Goal: Task Accomplishment & Management: Use online tool/utility

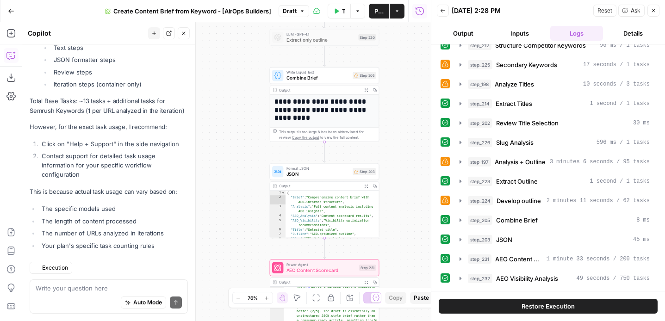
scroll to position [3208, 0]
drag, startPoint x: 399, startPoint y: 195, endPoint x: 397, endPoint y: 159, distance: 36.2
click at [398, 57] on div "**********" at bounding box center [226, 171] width 409 height 299
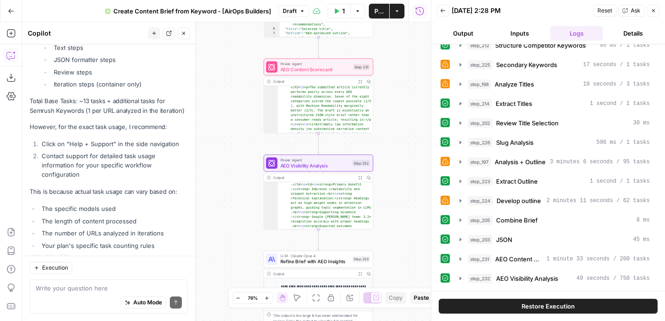
click at [397, 159] on div "**********" at bounding box center [226, 171] width 409 height 299
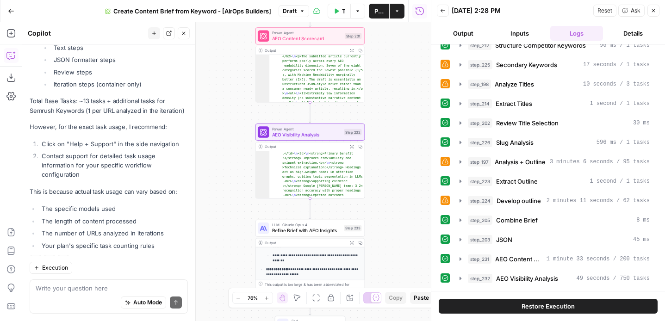
drag, startPoint x: 403, startPoint y: 128, endPoint x: 394, endPoint y: 194, distance: 66.2
click at [394, 194] on div "**********" at bounding box center [226, 171] width 409 height 299
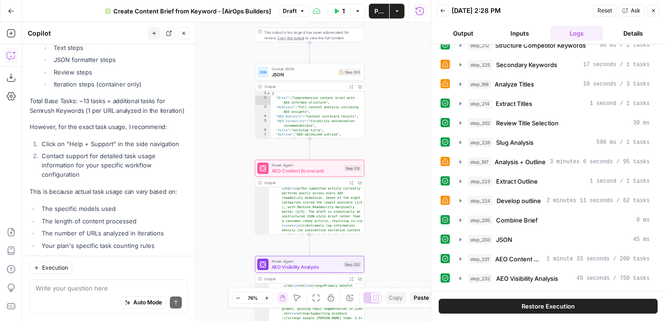
drag, startPoint x: 396, startPoint y: 227, endPoint x: 384, endPoint y: 90, distance: 137.4
click at [394, 229] on div "**********" at bounding box center [226, 171] width 409 height 299
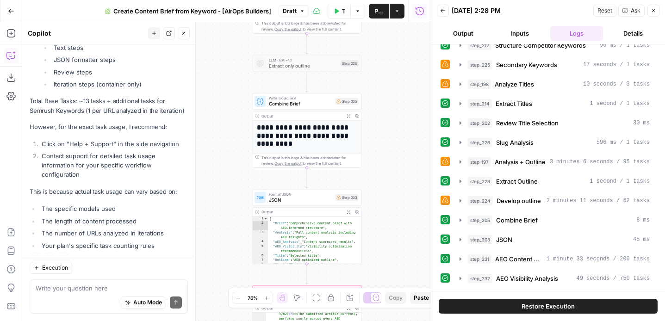
drag, startPoint x: 384, startPoint y: 85, endPoint x: 384, endPoint y: 212, distance: 127.2
click at [384, 212] on div "**********" at bounding box center [226, 171] width 409 height 299
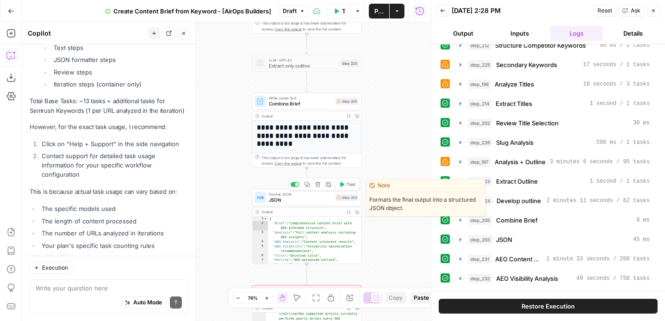
click at [353, 201] on div "Format JSON JSON Step 203 Copy step Delete step Edit Note Test" at bounding box center [306, 198] width 104 height 12
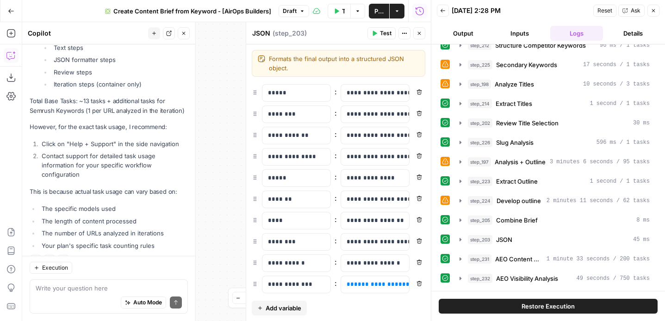
click at [379, 189] on div "**********" at bounding box center [338, 171] width 185 height 299
click at [417, 32] on icon "button" at bounding box center [419, 34] width 6 height 6
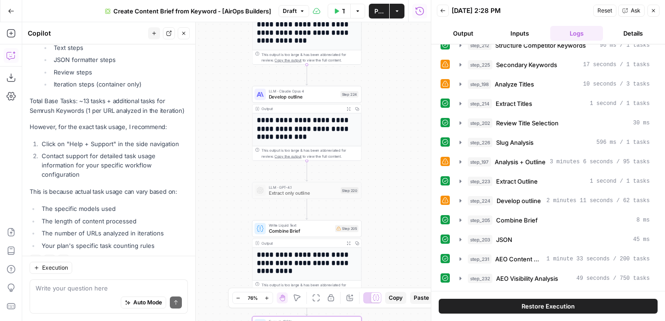
drag, startPoint x: 390, startPoint y: 126, endPoint x: 390, endPoint y: 253, distance: 127.2
click at [390, 253] on div "**********" at bounding box center [226, 171] width 409 height 299
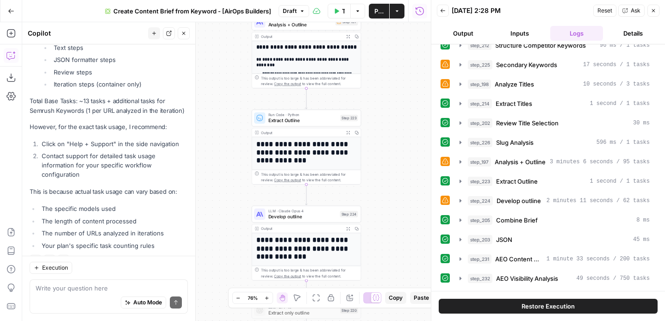
click at [390, 214] on div "**********" at bounding box center [226, 171] width 409 height 299
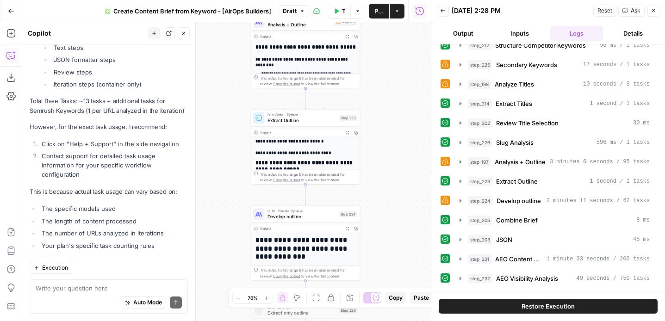
scroll to position [74, 0]
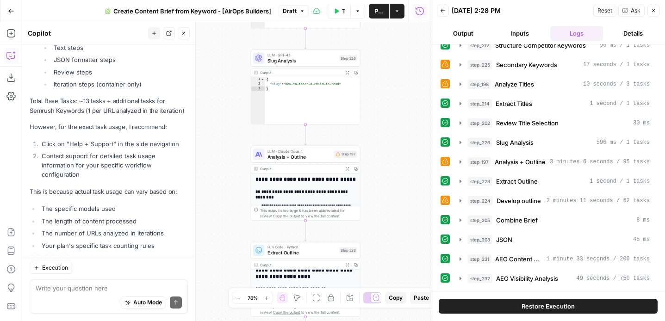
drag, startPoint x: 391, startPoint y: 100, endPoint x: 391, endPoint y: 232, distance: 132.3
click at [391, 232] on div "**********" at bounding box center [226, 171] width 409 height 299
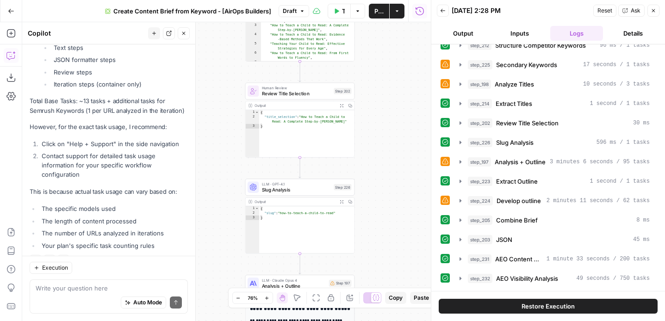
drag, startPoint x: 398, startPoint y: 99, endPoint x: 391, endPoint y: 188, distance: 89.6
click at [391, 189] on div "**********" at bounding box center [226, 171] width 409 height 299
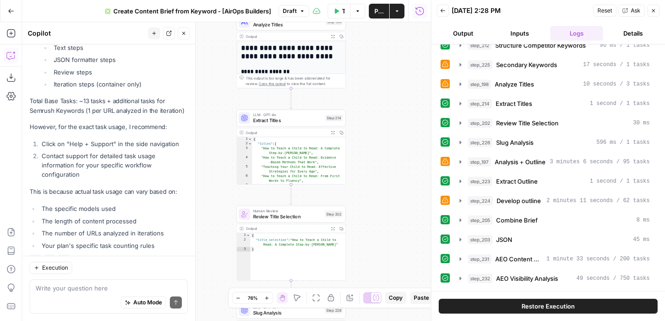
drag, startPoint x: 403, startPoint y: 190, endPoint x: 397, endPoint y: 216, distance: 26.5
click at [404, 261] on div "**********" at bounding box center [226, 171] width 409 height 299
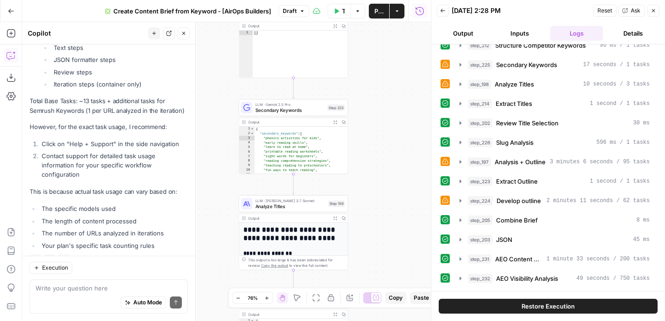
click at [397, 216] on div "**********" at bounding box center [226, 171] width 409 height 299
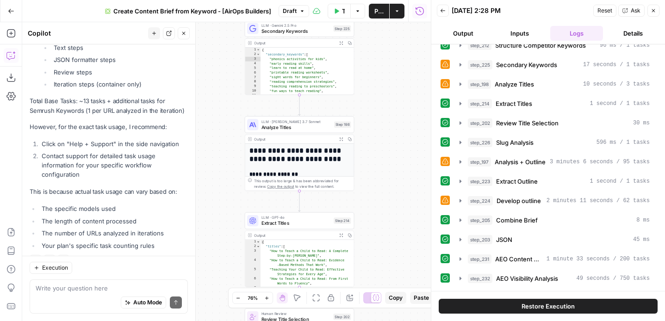
drag, startPoint x: 396, startPoint y: 213, endPoint x: 411, endPoint y: 215, distance: 15.8
click at [402, 85] on div "**********" at bounding box center [226, 171] width 409 height 299
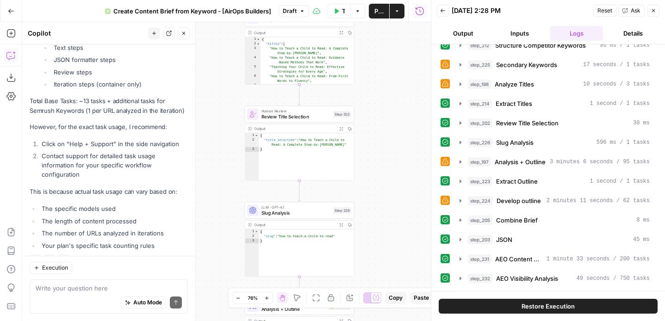
drag, startPoint x: 411, startPoint y: 215, endPoint x: 411, endPoint y: 70, distance: 144.8
click at [411, 62] on div "**********" at bounding box center [226, 171] width 409 height 299
drag, startPoint x: 375, startPoint y: 288, endPoint x: 375, endPoint y: 207, distance: 81.4
click at [375, 207] on body "**********" at bounding box center [332, 160] width 665 height 321
drag, startPoint x: 375, startPoint y: 207, endPoint x: 379, endPoint y: 198, distance: 10.1
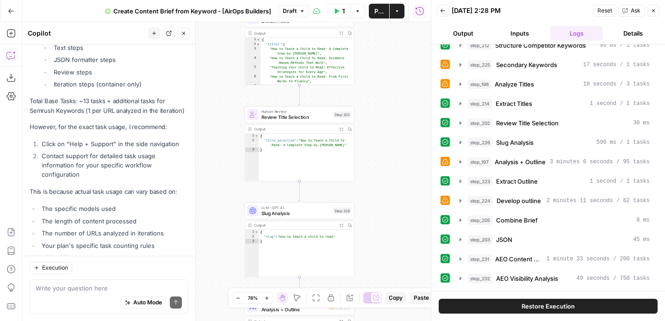
click at [370, 69] on div "**********" at bounding box center [226, 171] width 409 height 299
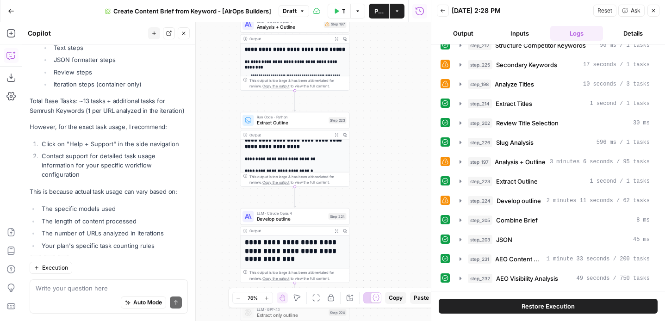
drag, startPoint x: 382, startPoint y: 99, endPoint x: 384, endPoint y: 154, distance: 55.5
click at [382, 99] on div "**********" at bounding box center [226, 171] width 409 height 299
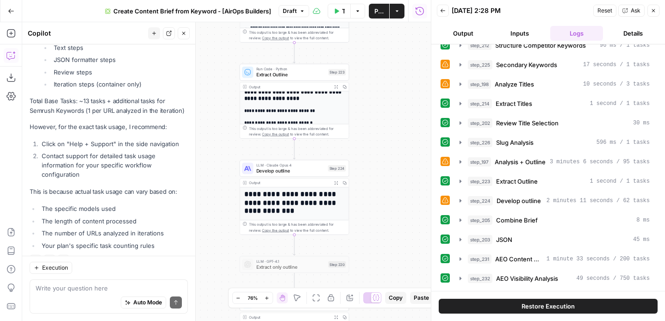
drag, startPoint x: 385, startPoint y: 177, endPoint x: 386, endPoint y: 74, distance: 103.6
click at [386, 74] on div "**********" at bounding box center [226, 171] width 409 height 299
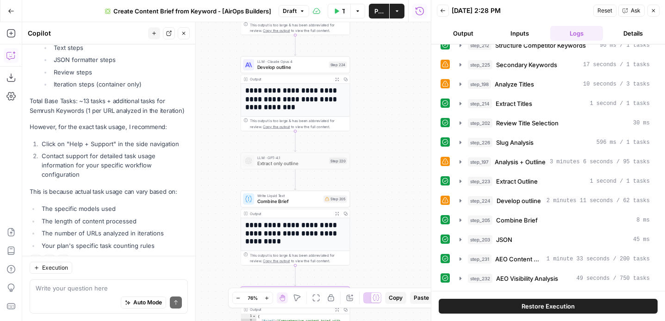
drag, startPoint x: 364, startPoint y: 257, endPoint x: 366, endPoint y: 105, distance: 151.8
click at [366, 105] on div "**********" at bounding box center [226, 171] width 409 height 299
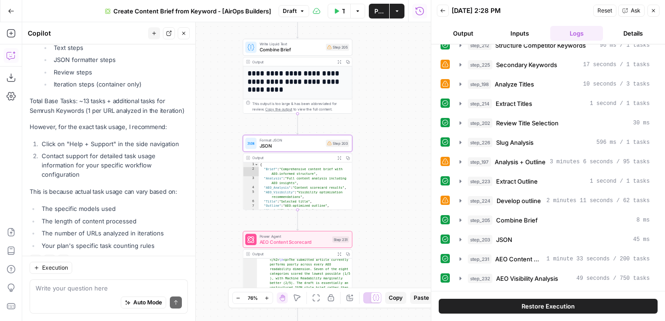
drag, startPoint x: 366, startPoint y: 105, endPoint x: 308, endPoint y: 8, distance: 113.7
click at [366, 28] on div "**********" at bounding box center [226, 171] width 409 height 299
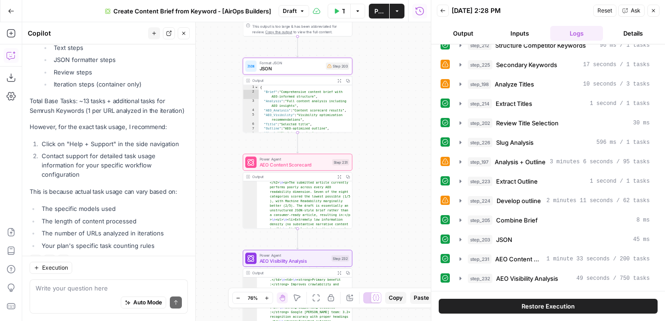
scroll to position [3208, 0]
click at [10, 94] on icon "button" at bounding box center [10, 96] width 9 height 9
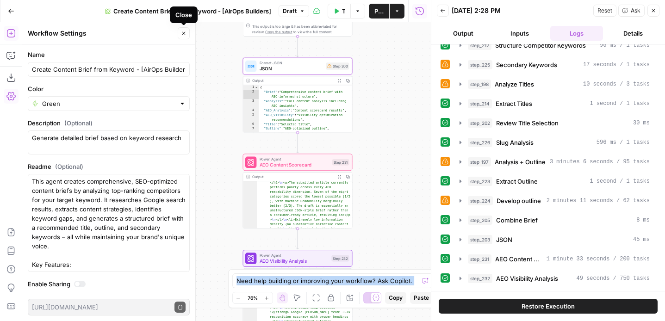
click at [182, 29] on button "Close" at bounding box center [184, 33] width 12 height 12
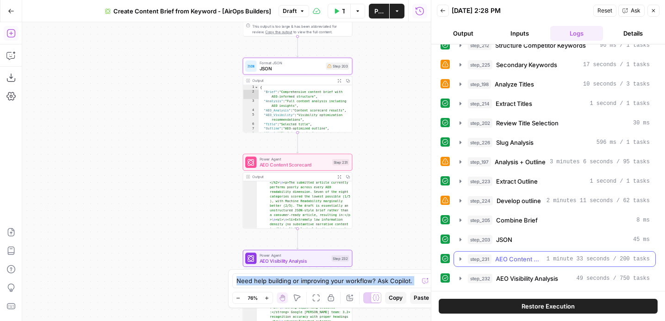
scroll to position [0, 0]
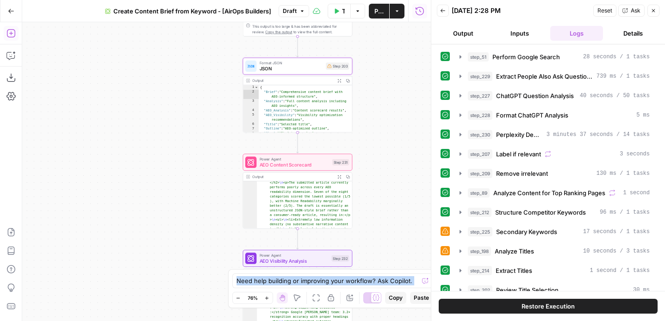
click at [248, 11] on span "Create Content Brief from Keyword - [AirOps Builders]" at bounding box center [192, 10] width 158 height 9
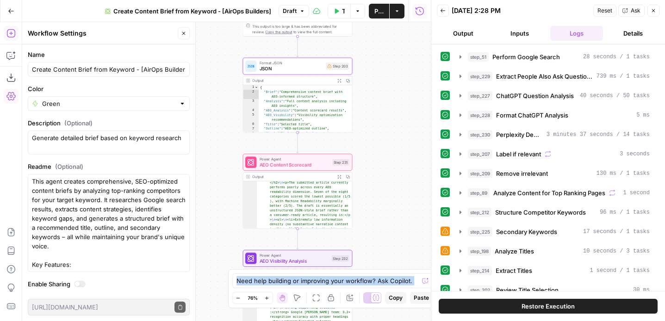
click at [89, 62] on div "Create Content Brief from Keyword - [AirOps Builders]" at bounding box center [109, 69] width 162 height 15
click at [140, 65] on input "Create Content Brief from Keyword - [AirOps Builders]" at bounding box center [109, 69] width 154 height 9
click at [131, 70] on input "Create Content Brief from Keyword - [AirOps Builders]" at bounding box center [109, 69] width 154 height 9
drag, startPoint x: 136, startPoint y: 69, endPoint x: 224, endPoint y: 67, distance: 87.9
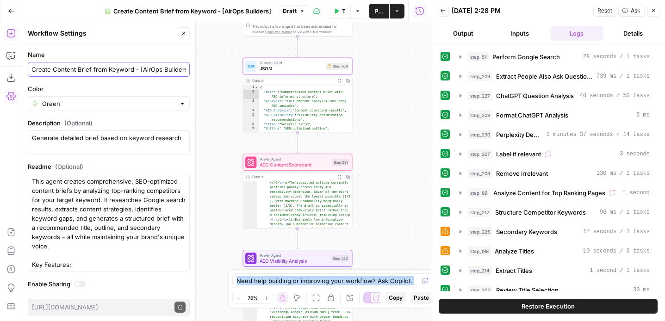
click at [224, 67] on body "**********" at bounding box center [332, 160] width 665 height 321
type input "Create Content Brief from Keyword - 'How to teach'"
click at [131, 118] on label "Description (Optional)" at bounding box center [109, 122] width 162 height 9
click at [131, 133] on textarea "Generate detailed brief based on keyword research" at bounding box center [109, 142] width 154 height 19
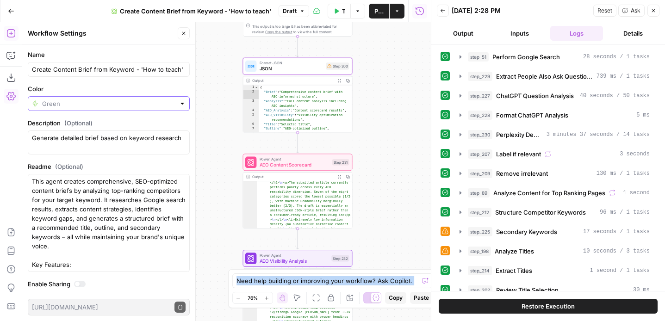
drag, startPoint x: 132, startPoint y: 105, endPoint x: 172, endPoint y: 98, distance: 40.9
click at [132, 105] on input "Color" at bounding box center [108, 103] width 133 height 9
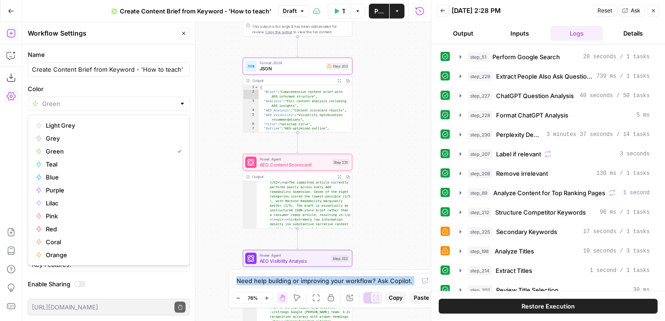
click at [187, 101] on div at bounding box center [109, 103] width 162 height 15
click at [74, 206] on span "Lilac" at bounding box center [112, 202] width 132 height 9
type input "Lilac"
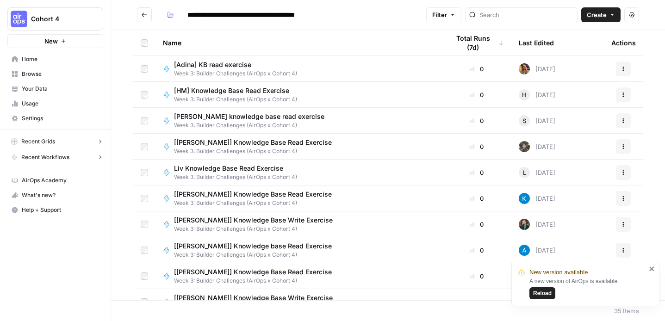
click at [123, 158] on div "Name Total Runs (7d) Last Edited Actions [[PERSON_NAME]] KB read exercise Week …" at bounding box center [388, 165] width 554 height 270
click at [46, 85] on span "Your Data" at bounding box center [60, 89] width 77 height 8
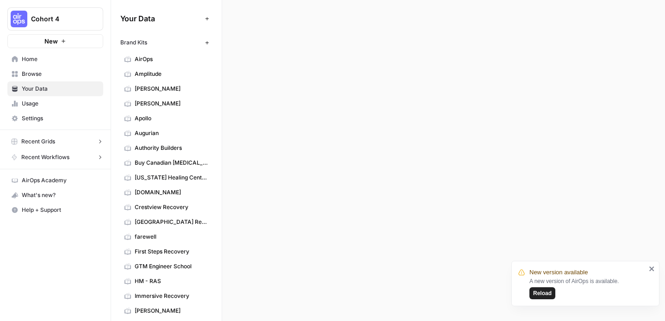
click at [42, 99] on link "Usage" at bounding box center [55, 103] width 96 height 15
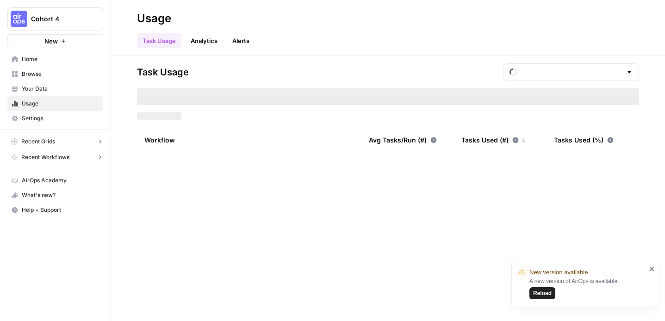
click at [43, 104] on span "Usage" at bounding box center [60, 103] width 77 height 8
type input "August Tasks"
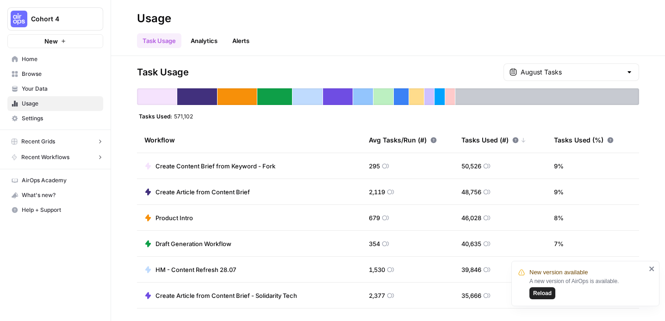
scroll to position [75, 0]
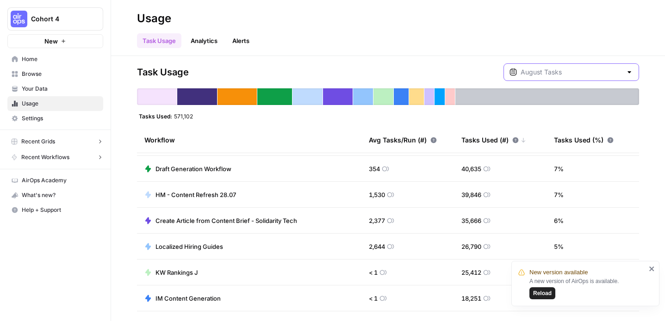
click at [575, 70] on input "text" at bounding box center [570, 72] width 101 height 9
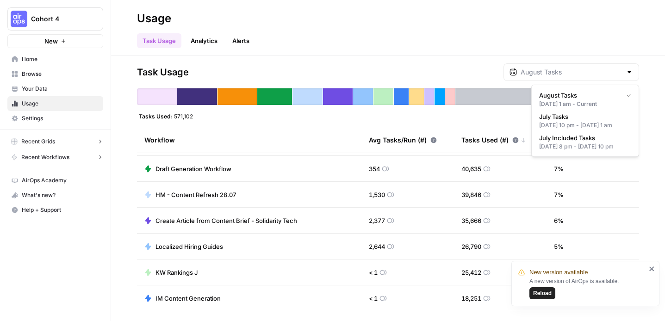
type input "August Tasks"
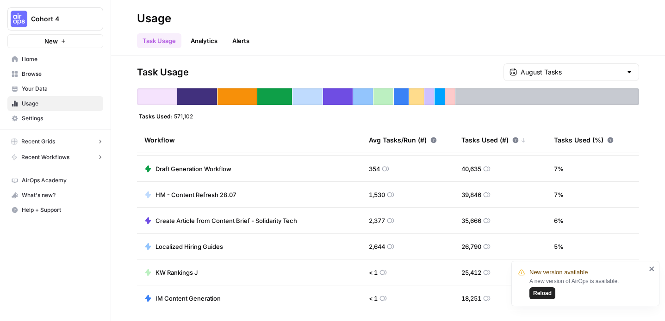
click at [583, 35] on div "Task Usage Analytics Alerts" at bounding box center [388, 37] width 502 height 22
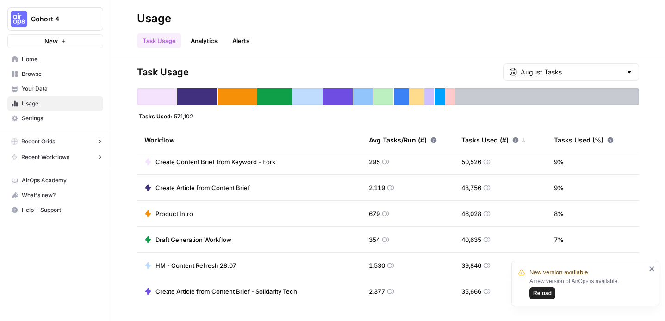
scroll to position [0, 0]
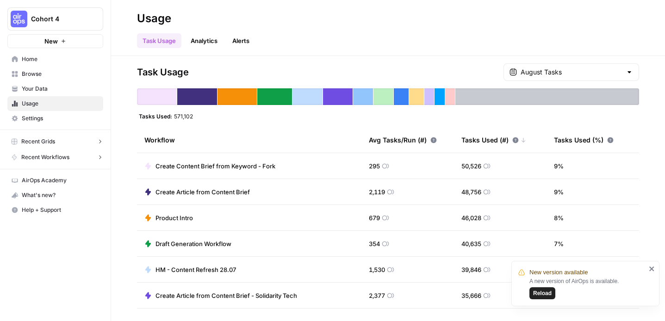
click at [488, 192] on icon at bounding box center [486, 191] width 7 height 7
click at [228, 194] on span "Create Article from Content Brief" at bounding box center [202, 191] width 94 height 9
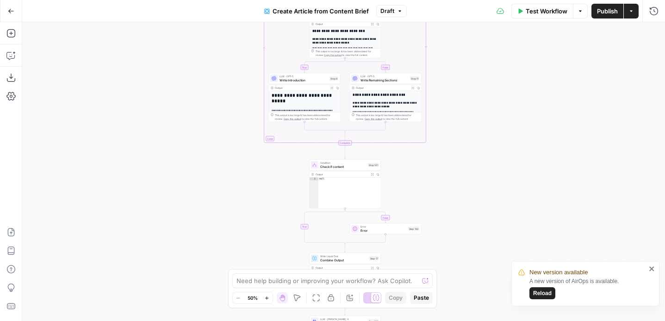
drag, startPoint x: 152, startPoint y: 118, endPoint x: 152, endPoint y: 7, distance: 110.6
click at [152, 7] on div "Go Back Create Article from Content Brief Draft Test Workflow Options Publish A…" at bounding box center [332, 160] width 665 height 321
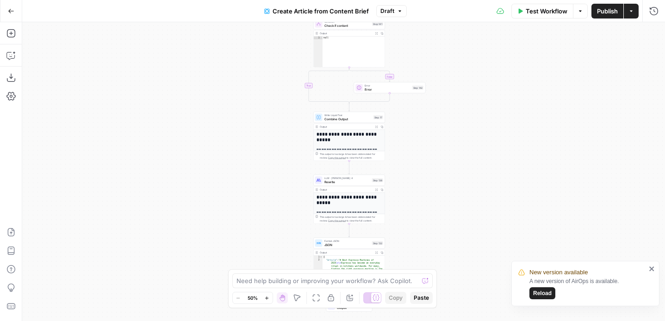
drag, startPoint x: 154, startPoint y: 151, endPoint x: 159, endPoint y: 8, distance: 143.5
click at [159, 8] on div "Go Back Create Article from Content Brief Draft Test Workflow Options Publish A…" at bounding box center [332, 160] width 665 height 321
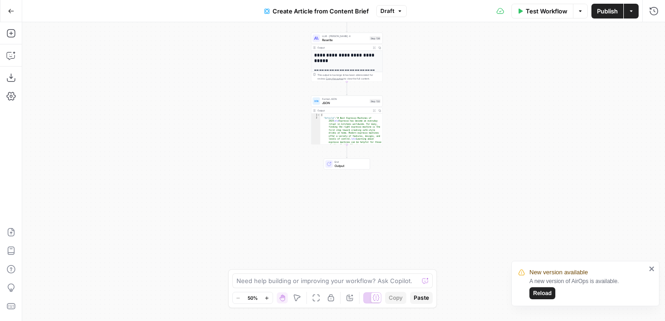
drag, startPoint x: 285, startPoint y: 224, endPoint x: 282, endPoint y: 83, distance: 141.1
click at [282, 83] on div "true false true false Workflow Set Inputs Inputs Google Search Google Search St…" at bounding box center [343, 171] width 643 height 299
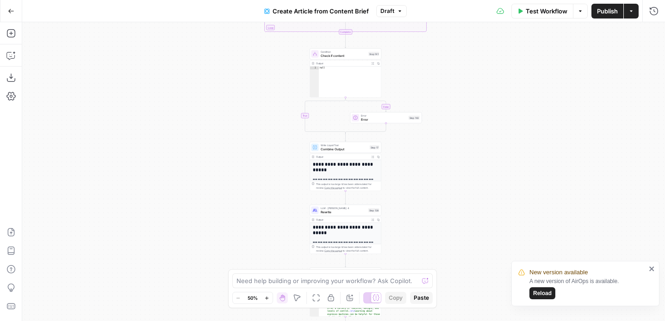
drag, startPoint x: 282, startPoint y: 83, endPoint x: 282, endPoint y: 257, distance: 173.5
click at [282, 257] on div "true false true false Workflow Set Inputs Inputs Google Search Google Search St…" at bounding box center [343, 171] width 643 height 299
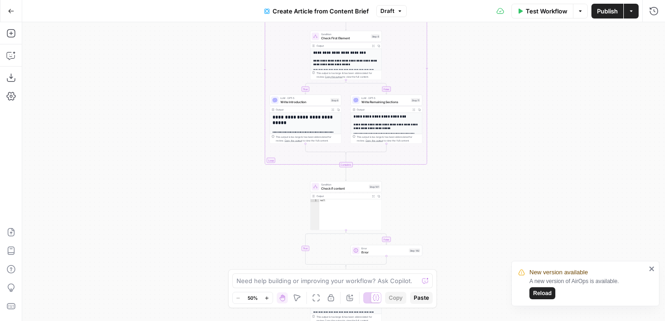
drag, startPoint x: 278, startPoint y: 98, endPoint x: 278, endPoint y: 230, distance: 132.8
click at [278, 230] on div "true false true false Workflow Set Inputs Inputs Google Search Google Search St…" at bounding box center [343, 171] width 643 height 299
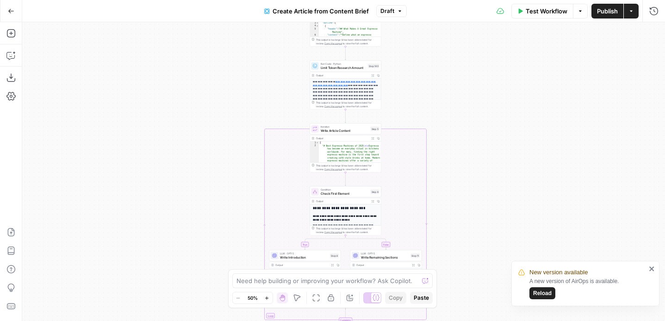
drag, startPoint x: 236, startPoint y: 44, endPoint x: 235, endPoint y: 77, distance: 32.4
click at [235, 202] on div "true false true false Workflow Set Inputs Inputs Google Search Google Search St…" at bounding box center [343, 171] width 643 height 299
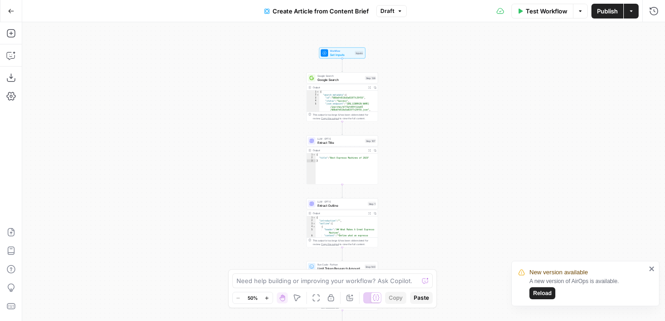
click at [232, 275] on body "New version available A new version of AirOps is available. Reload Cohort 4 New…" at bounding box center [332, 160] width 665 height 321
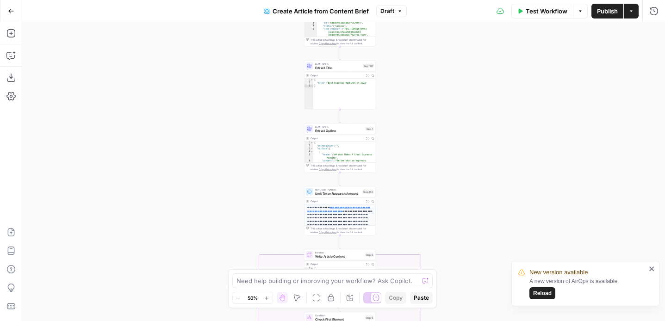
drag, startPoint x: 226, startPoint y: 230, endPoint x: 224, endPoint y: 155, distance: 74.5
click at [224, 155] on div "true false true false Workflow Set Inputs Inputs Google Search Google Search St…" at bounding box center [343, 171] width 643 height 299
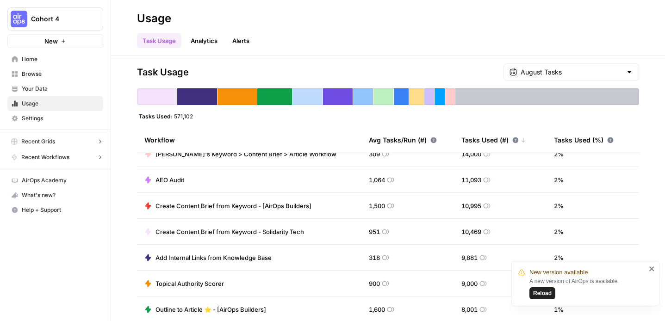
scroll to position [323, 0]
click at [250, 203] on span "Create Content Brief from Keyword - [AirOps Builders]" at bounding box center [233, 205] width 156 height 9
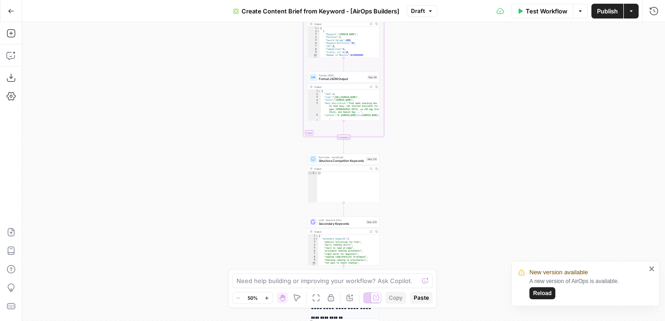
click at [281, 222] on div "Workflow Set Inputs Inputs Google Search Perform Google Search Step 51 Output E…" at bounding box center [343, 171] width 643 height 299
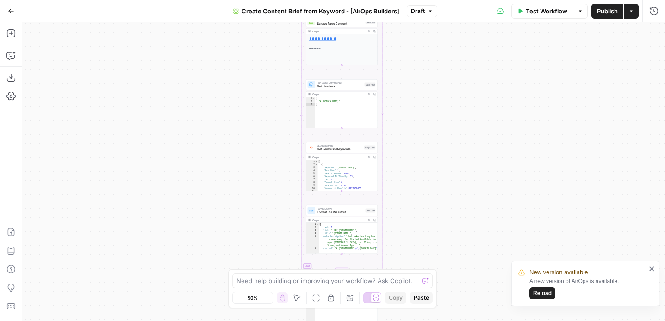
drag, startPoint x: 441, startPoint y: 82, endPoint x: 326, endPoint y: 5, distance: 139.0
click at [440, 10] on div "Go Back Create Content Brief from Keyword - [AirOps Builders] Draft Test Workfl…" at bounding box center [332, 160] width 665 height 321
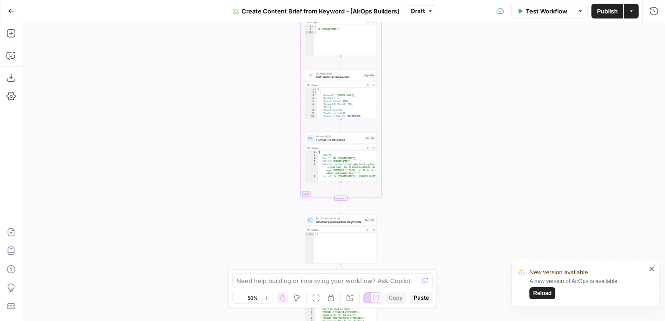
drag, startPoint x: 268, startPoint y: 173, endPoint x: 266, endPoint y: 31, distance: 142.5
click at [266, 31] on div "Workflow Set Inputs Inputs Google Search Perform Google Search Step 51 Output E…" at bounding box center [343, 171] width 643 height 299
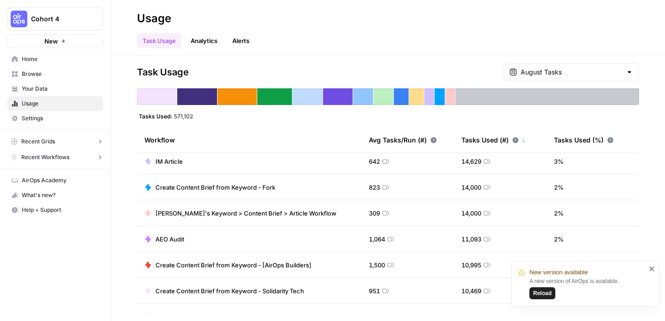
scroll to position [266, 0]
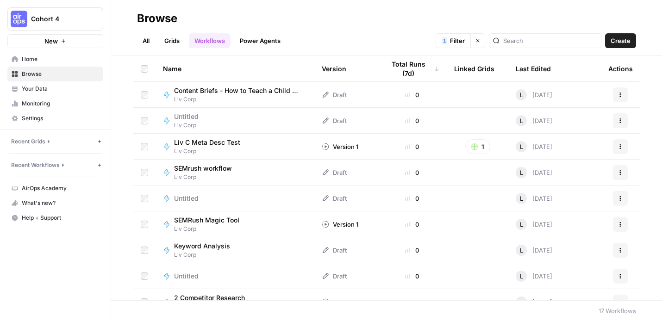
click at [61, 93] on span "Your Data" at bounding box center [60, 89] width 77 height 8
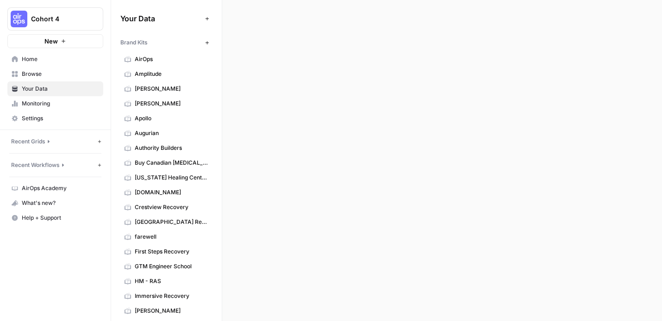
click at [62, 101] on span "Monitoring" at bounding box center [60, 103] width 77 height 8
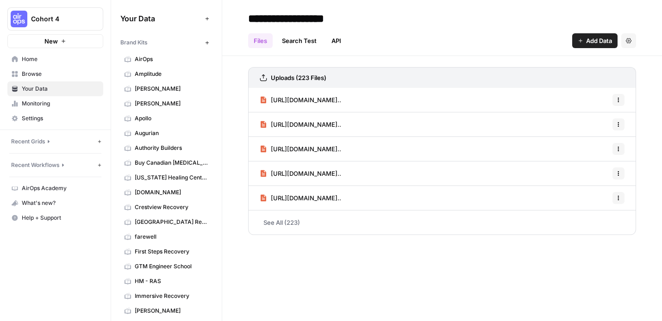
click at [62, 101] on span "Monitoring" at bounding box center [60, 103] width 77 height 8
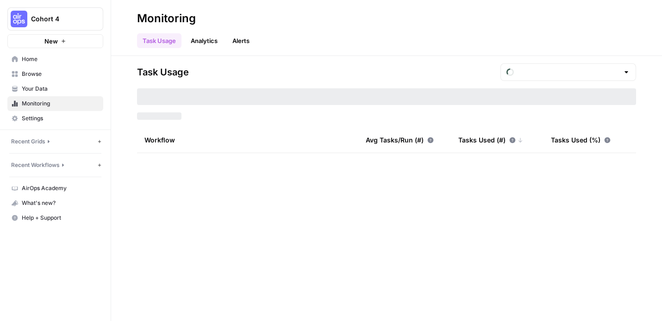
type input "August Tasks"
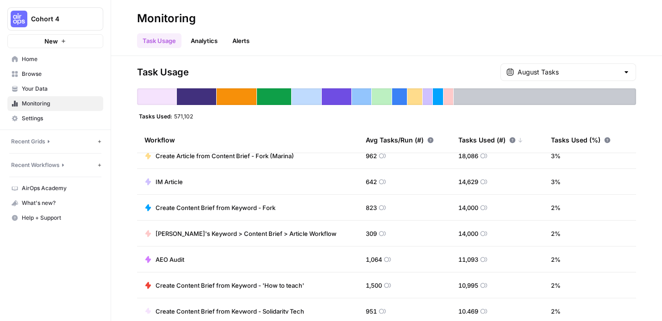
scroll to position [254, 0]
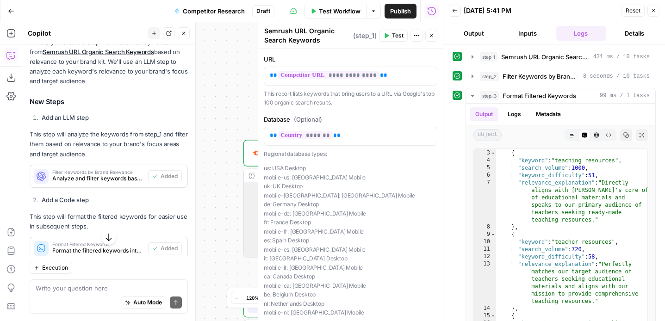
scroll to position [50, 0]
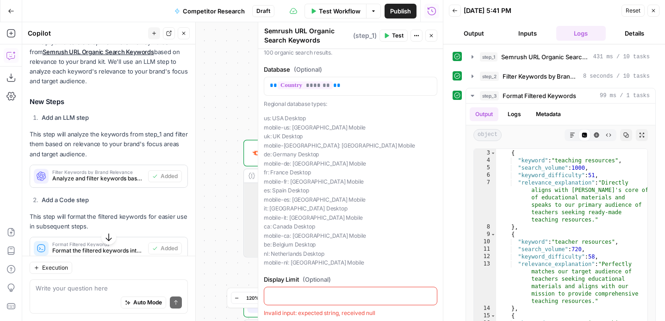
click at [219, 214] on div "Workflow Set Inputs Inputs SEO Research Semrush URL Organic Search Keywords Ste…" at bounding box center [232, 171] width 421 height 299
click at [432, 36] on icon "button" at bounding box center [431, 36] width 6 height 6
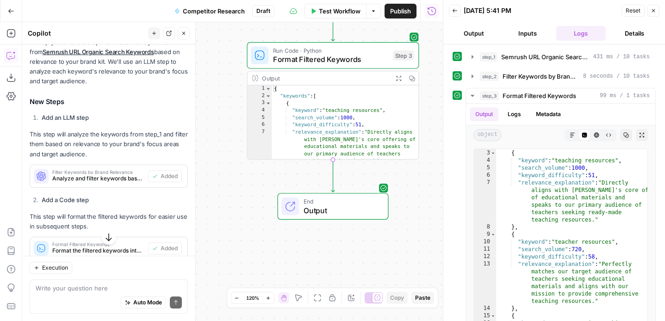
scroll to position [0, 0]
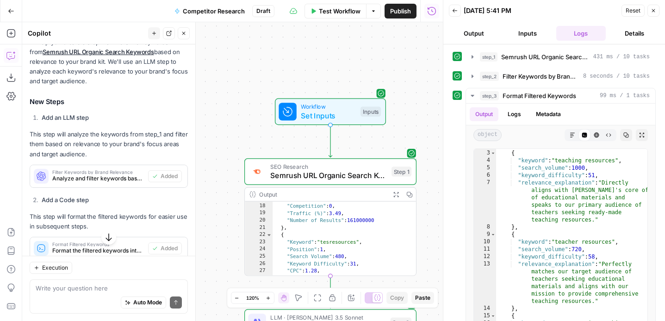
click at [10, 8] on icon "button" at bounding box center [11, 11] width 6 height 6
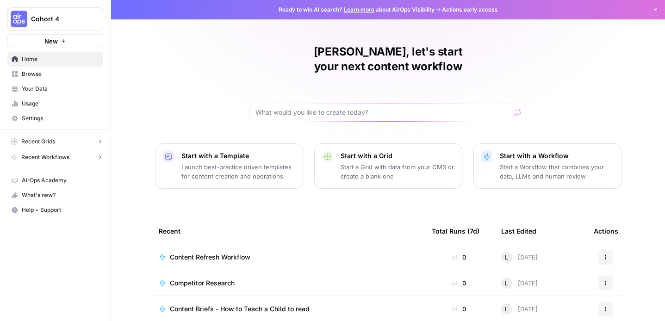
click at [52, 75] on span "Browse" at bounding box center [60, 74] width 77 height 8
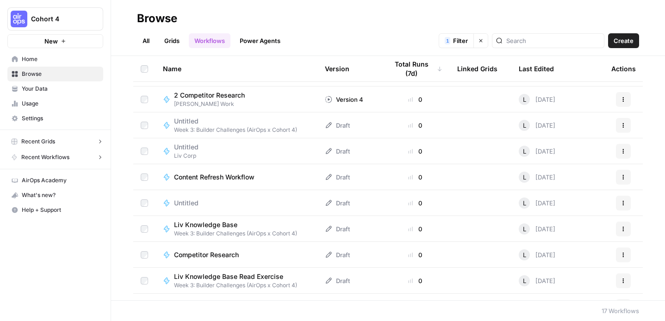
scroll to position [222, 0]
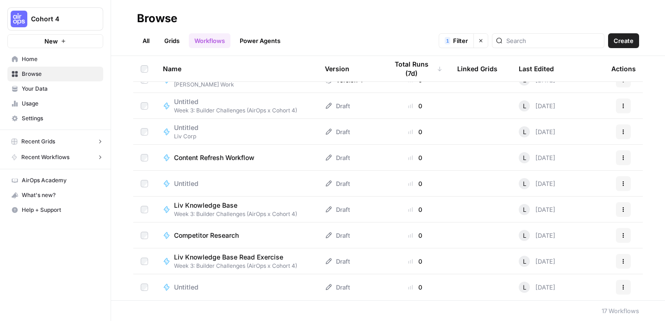
click at [240, 152] on td "Content Refresh Workflow" at bounding box center [236, 157] width 162 height 25
click at [220, 157] on span "Content Refresh Workflow" at bounding box center [214, 157] width 81 height 9
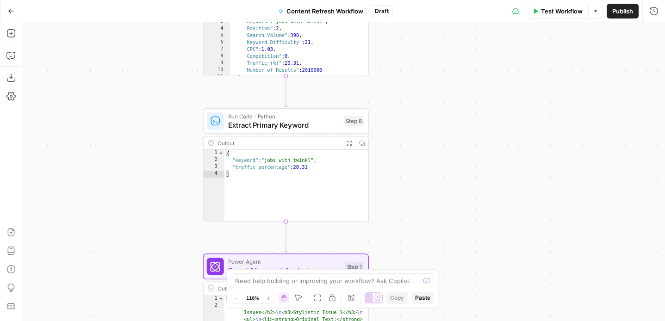
drag, startPoint x: 399, startPoint y: 150, endPoint x: 399, endPoint y: 47, distance: 102.7
click at [399, 47] on div "Workflow Set Inputs Inputs SEO Research Semrush URL Organic Search Keywords Ste…" at bounding box center [343, 171] width 643 height 299
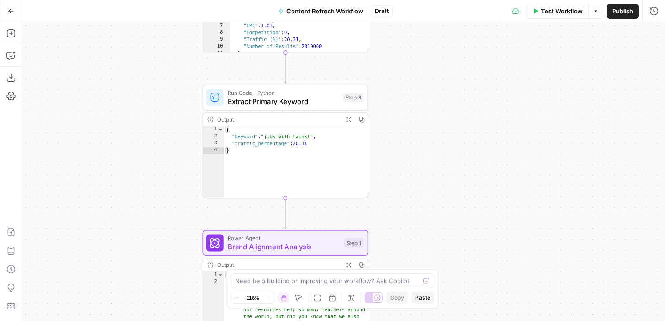
drag, startPoint x: 405, startPoint y: 136, endPoint x: 405, endPoint y: 113, distance: 23.6
click at [405, 113] on div "Workflow Set Inputs Inputs SEO Research Semrush URL Organic Search Keywords Ste…" at bounding box center [343, 171] width 643 height 299
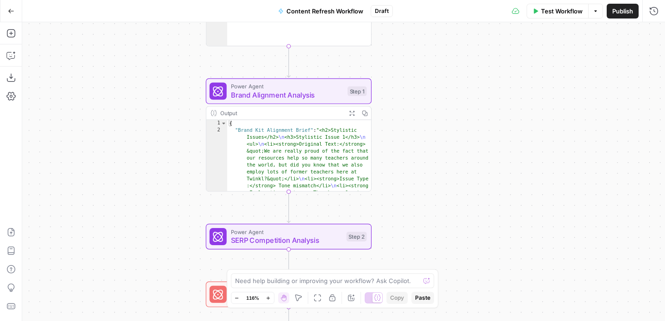
drag, startPoint x: 422, startPoint y: 197, endPoint x: 426, endPoint y: 38, distance: 158.3
click at [426, 38] on div "Workflow Set Inputs Inputs SEO Research Semrush URL Organic Search Keywords Ste…" at bounding box center [343, 171] width 643 height 299
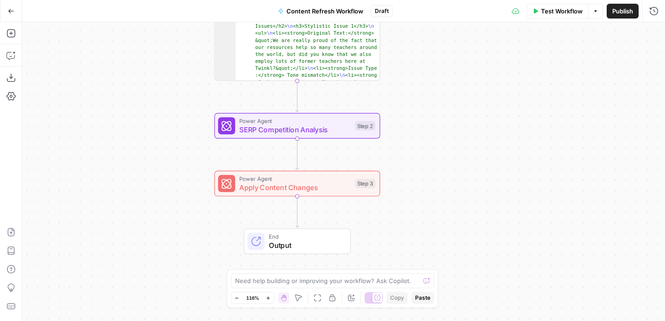
click at [561, 12] on span "Test Workflow" at bounding box center [562, 10] width 42 height 9
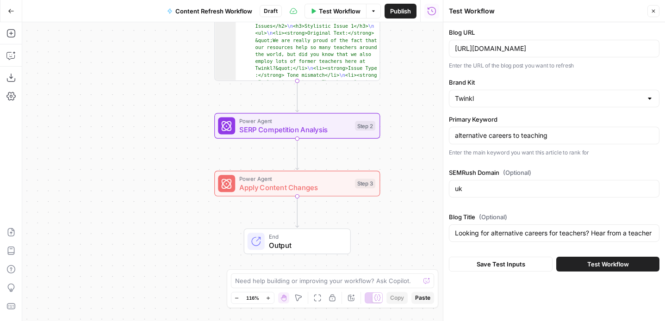
click at [594, 266] on span "Test Workflow" at bounding box center [608, 264] width 42 height 9
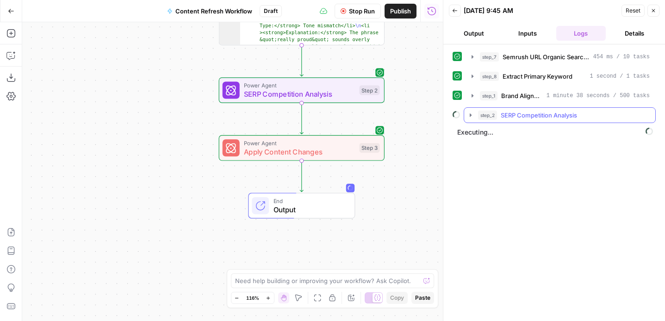
click at [469, 115] on icon "button" at bounding box center [470, 114] width 7 height 7
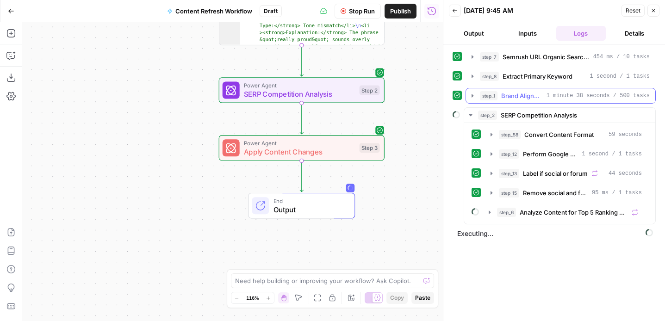
click at [472, 97] on icon "button" at bounding box center [472, 95] width 2 height 3
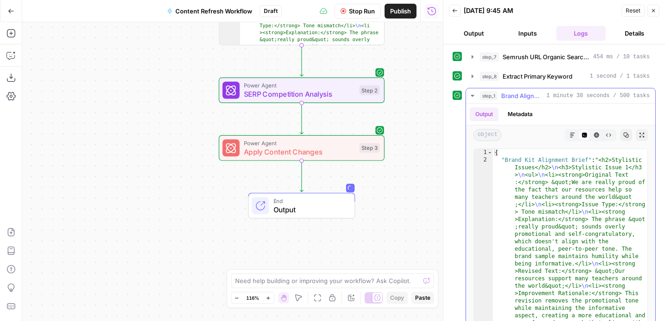
click at [472, 97] on icon "button" at bounding box center [472, 96] width 3 height 2
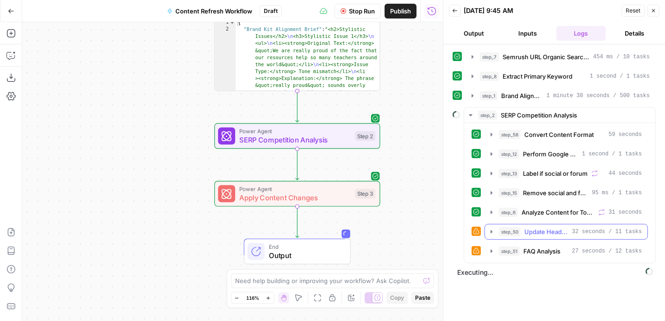
click at [491, 231] on icon "button" at bounding box center [491, 231] width 2 height 3
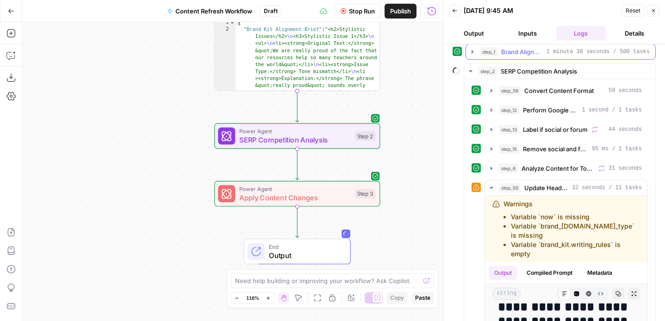
scroll to position [27, 0]
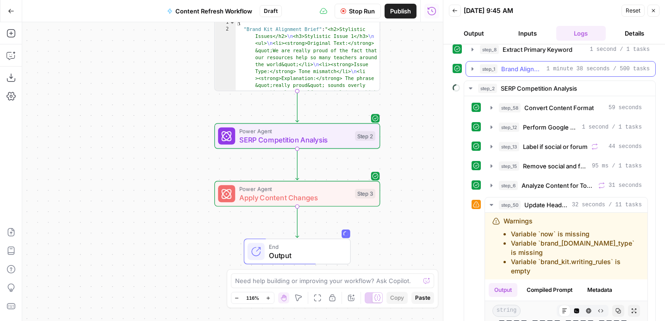
click at [471, 67] on icon "button" at bounding box center [472, 68] width 7 height 7
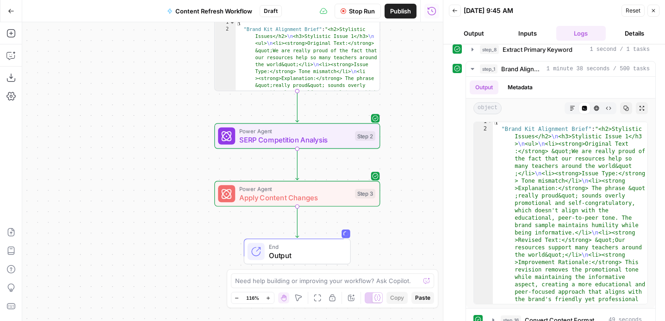
scroll to position [4, 0]
click at [473, 69] on icon "button" at bounding box center [472, 69] width 3 height 2
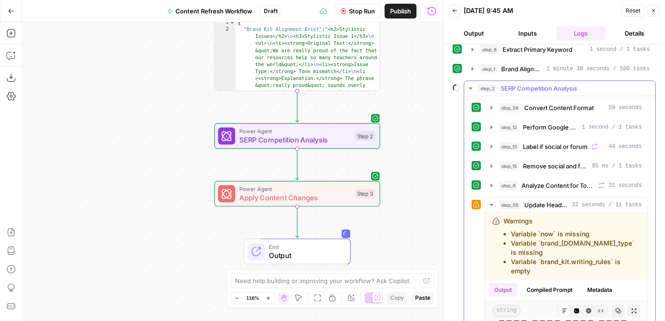
scroll to position [0, 0]
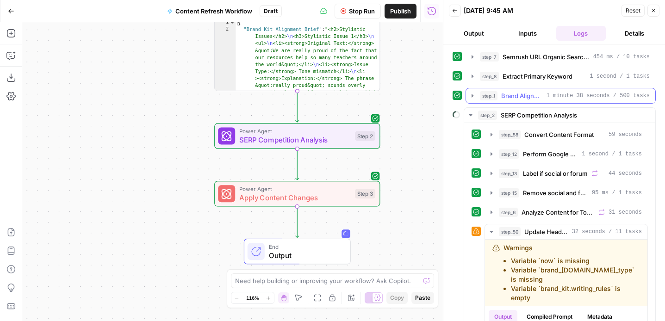
click at [469, 95] on icon "button" at bounding box center [472, 95] width 7 height 7
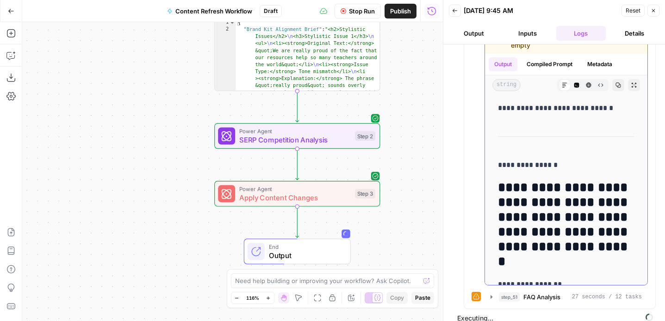
scroll to position [538, 0]
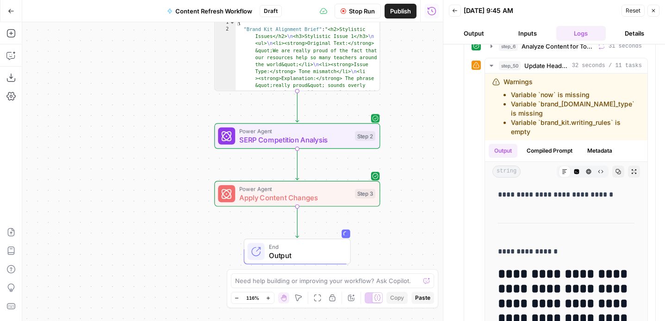
click at [285, 138] on span "SERP Competition Analysis" at bounding box center [294, 140] width 111 height 11
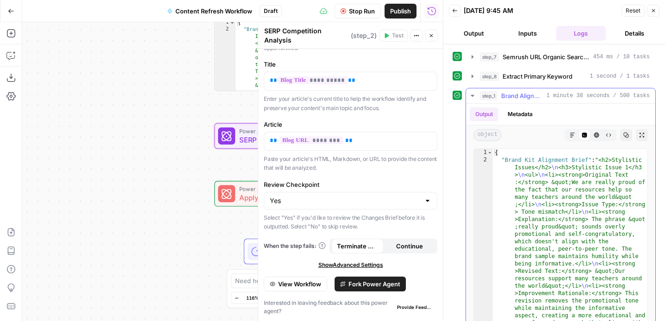
scroll to position [0, 0]
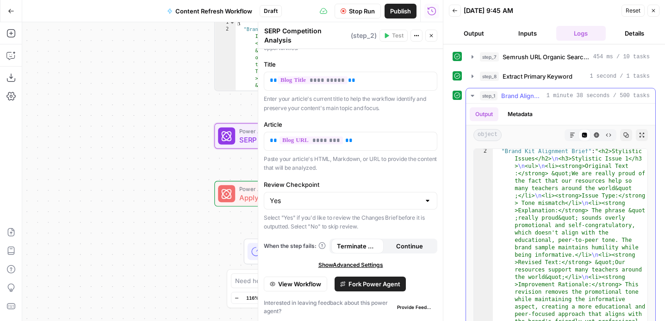
click at [572, 135] on icon "button" at bounding box center [573, 135] width 6 height 6
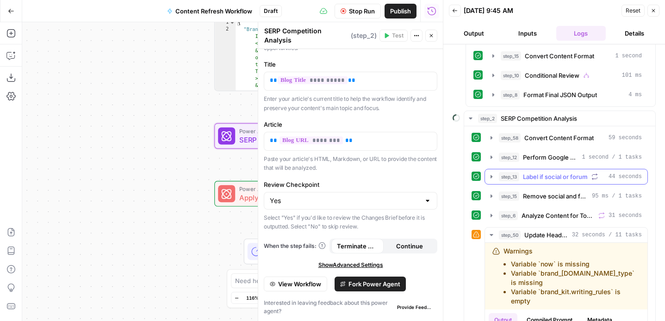
scroll to position [403, 0]
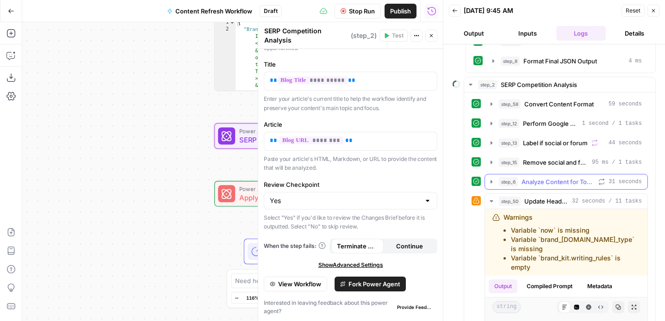
click at [472, 87] on icon "button" at bounding box center [470, 84] width 7 height 7
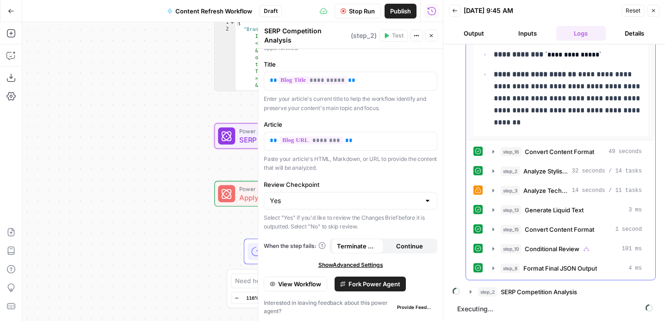
scroll to position [0, 0]
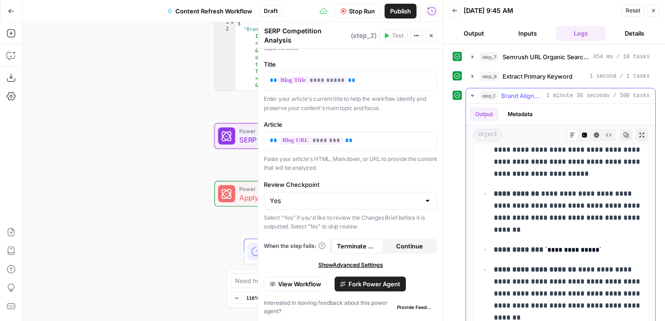
click at [470, 92] on icon "button" at bounding box center [472, 95] width 7 height 7
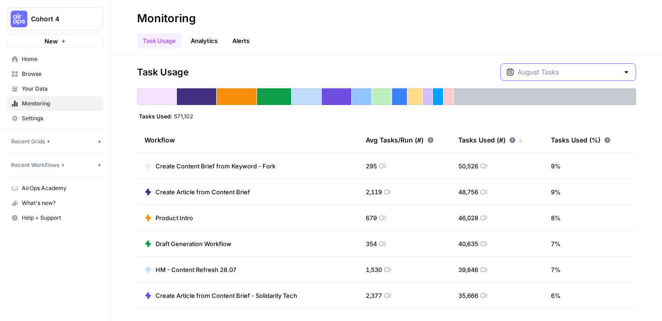
click at [584, 69] on input "text" at bounding box center [567, 72] width 101 height 9
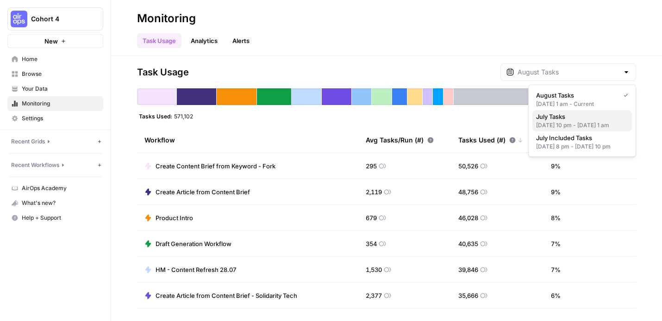
click at [582, 114] on span "July Tasks" at bounding box center [580, 116] width 88 height 9
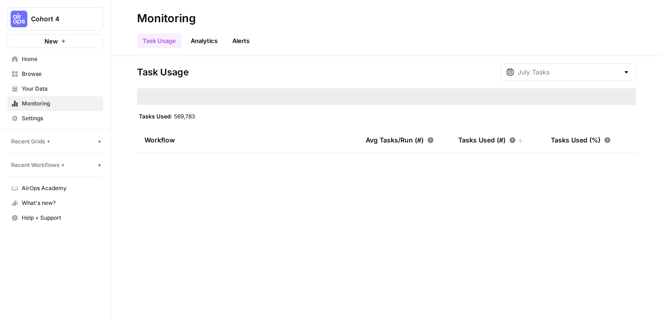
type input "July Tasks"
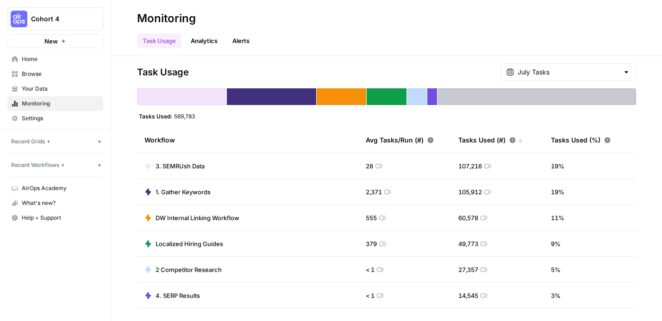
click at [31, 74] on span "Browse" at bounding box center [60, 74] width 77 height 8
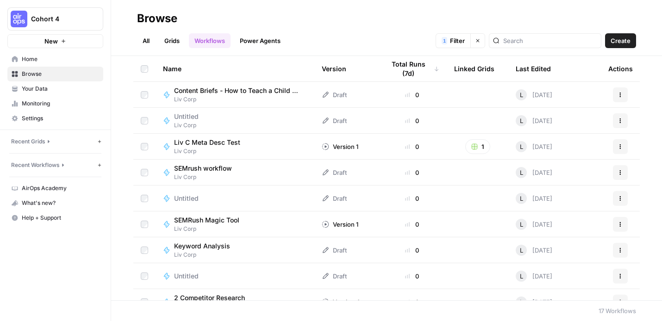
click at [148, 40] on link "All" at bounding box center [146, 40] width 18 height 15
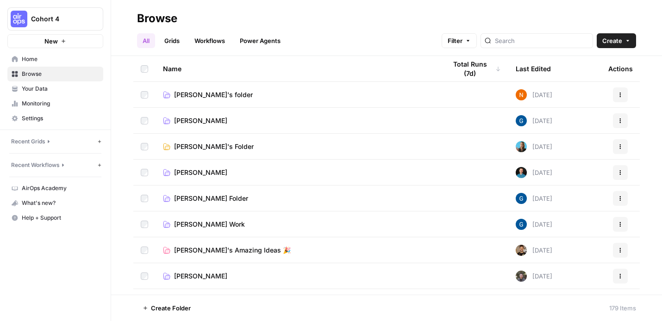
scroll to position [135, 0]
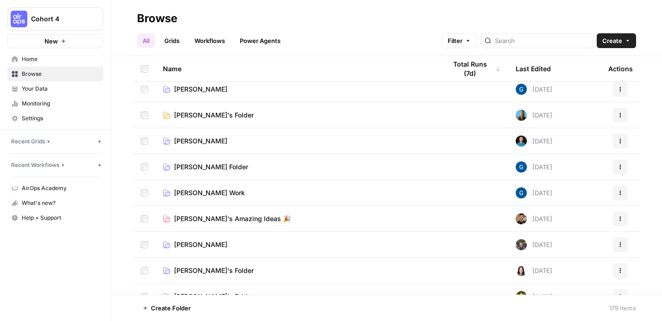
click at [184, 198] on td "[PERSON_NAME] Work" at bounding box center [296, 192] width 283 height 25
click at [200, 192] on span "[PERSON_NAME] Work" at bounding box center [209, 192] width 71 height 9
